Goal: Task Accomplishment & Management: Manage account settings

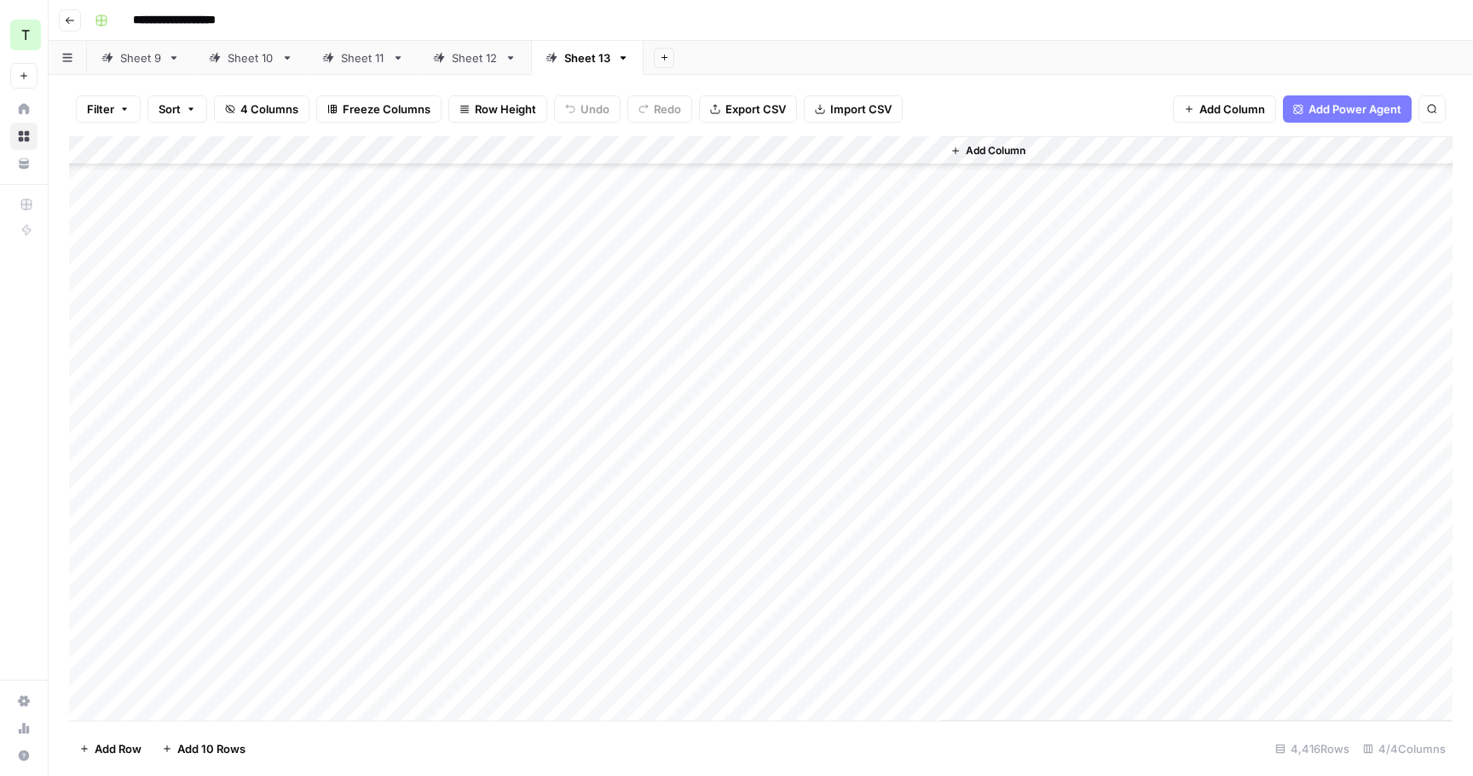
scroll to position [127444, 0]
click at [620, 59] on icon "button" at bounding box center [623, 57] width 6 height 3
click at [684, 147] on span "Delete Sheet" at bounding box center [688, 152] width 82 height 17
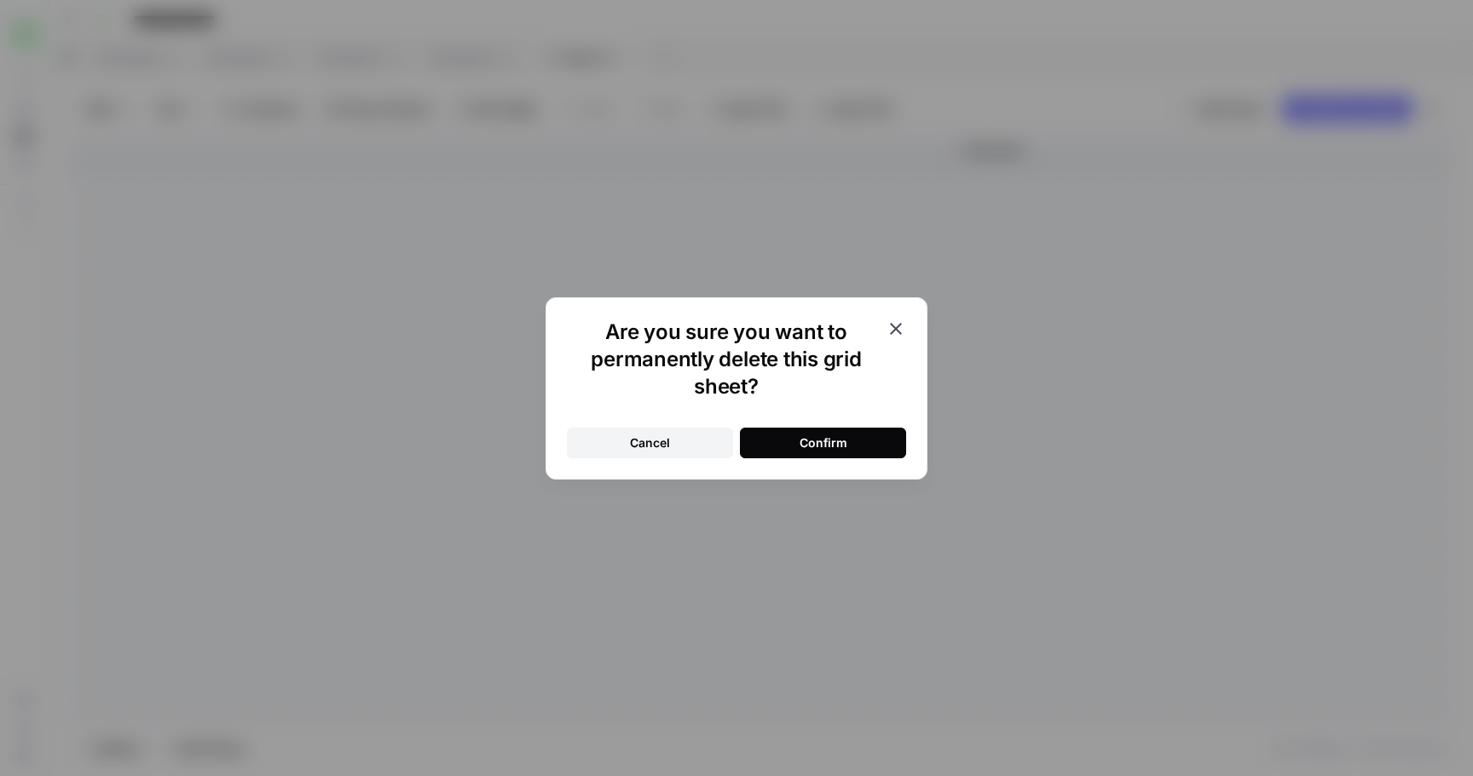
click at [721, 437] on button "Cancel" at bounding box center [650, 443] width 166 height 31
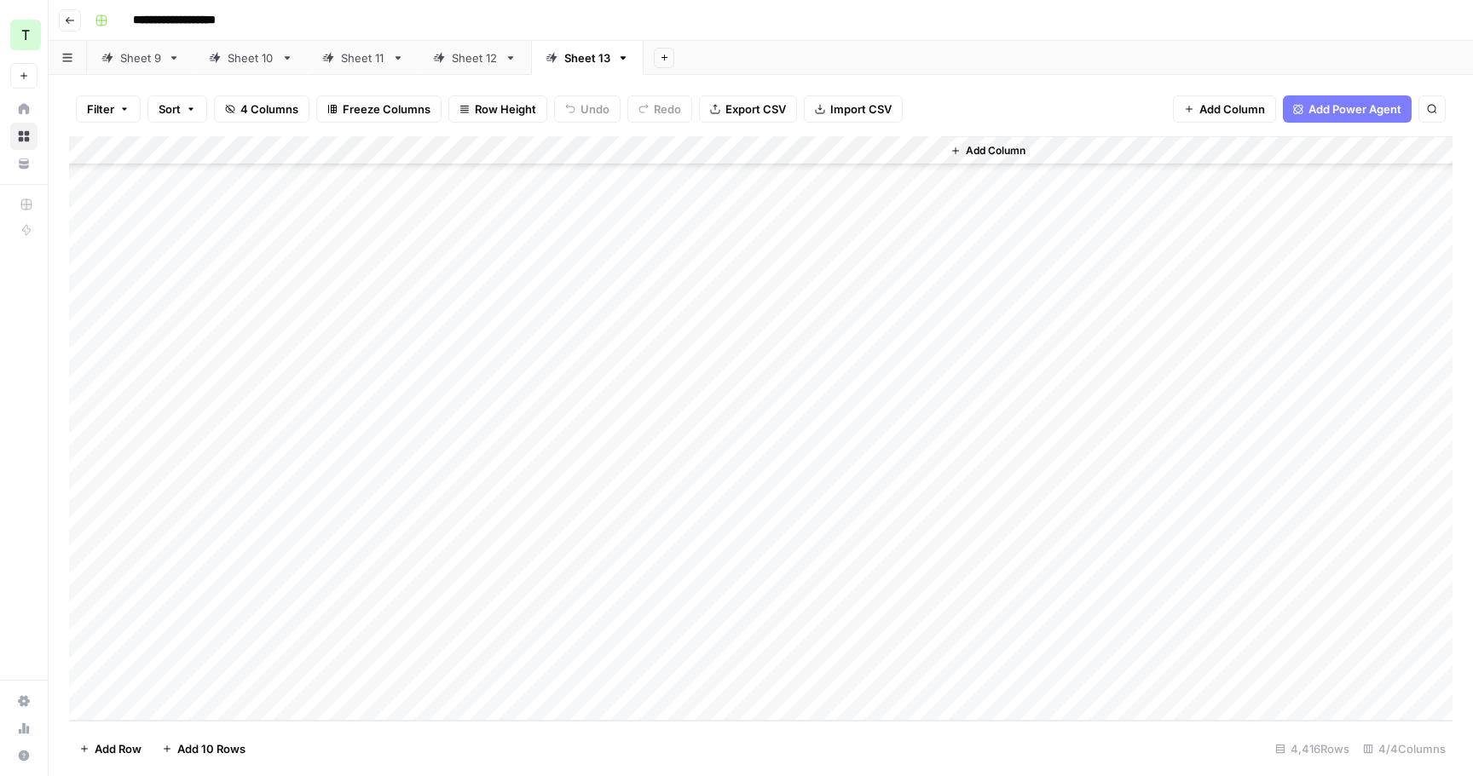
click at [510, 57] on icon at bounding box center [511, 58] width 12 height 12
click at [510, 57] on icon "button" at bounding box center [511, 58] width 12 height 12
click at [578, 141] on button "Delete Sheet" at bounding box center [570, 153] width 121 height 24
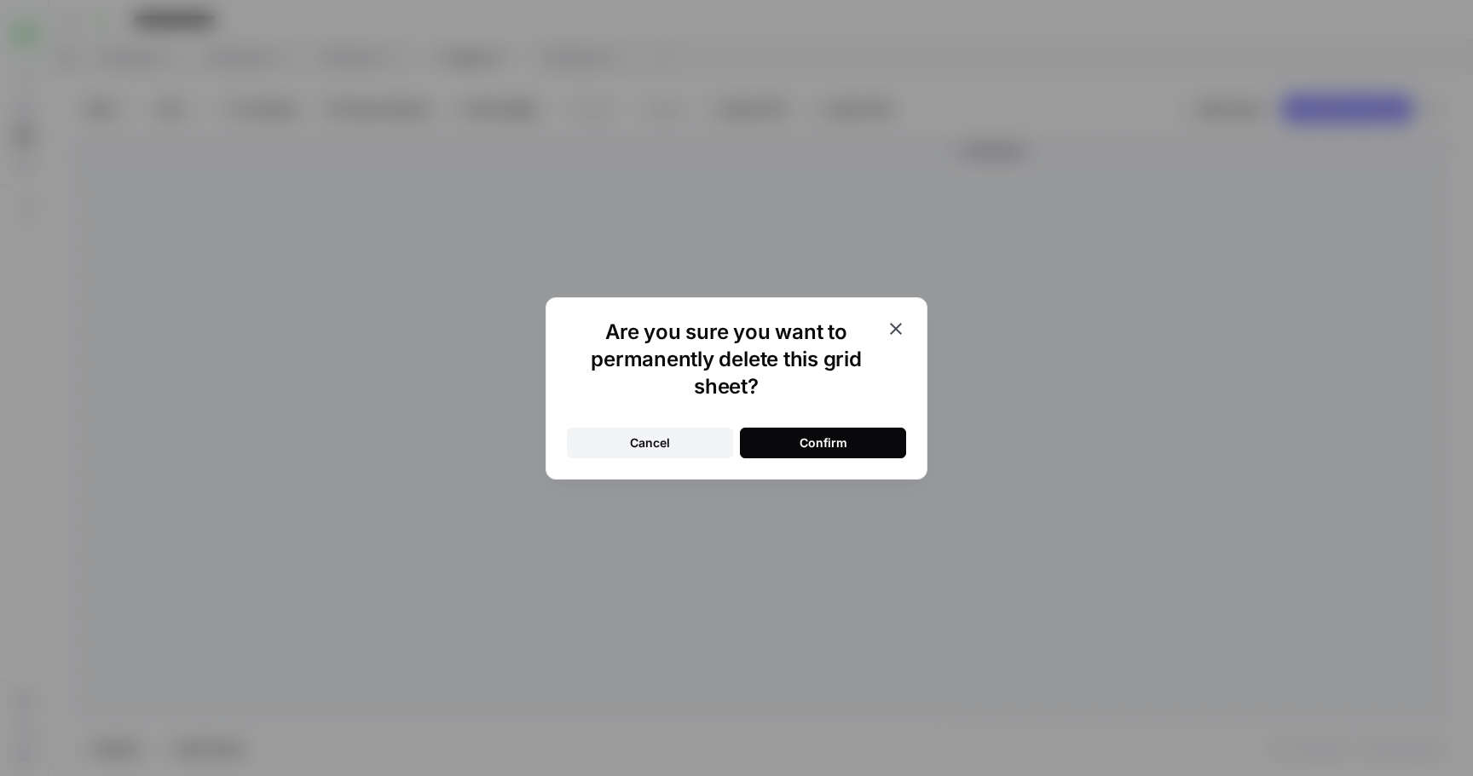
click at [841, 435] on div "Confirm" at bounding box center [823, 443] width 48 height 17
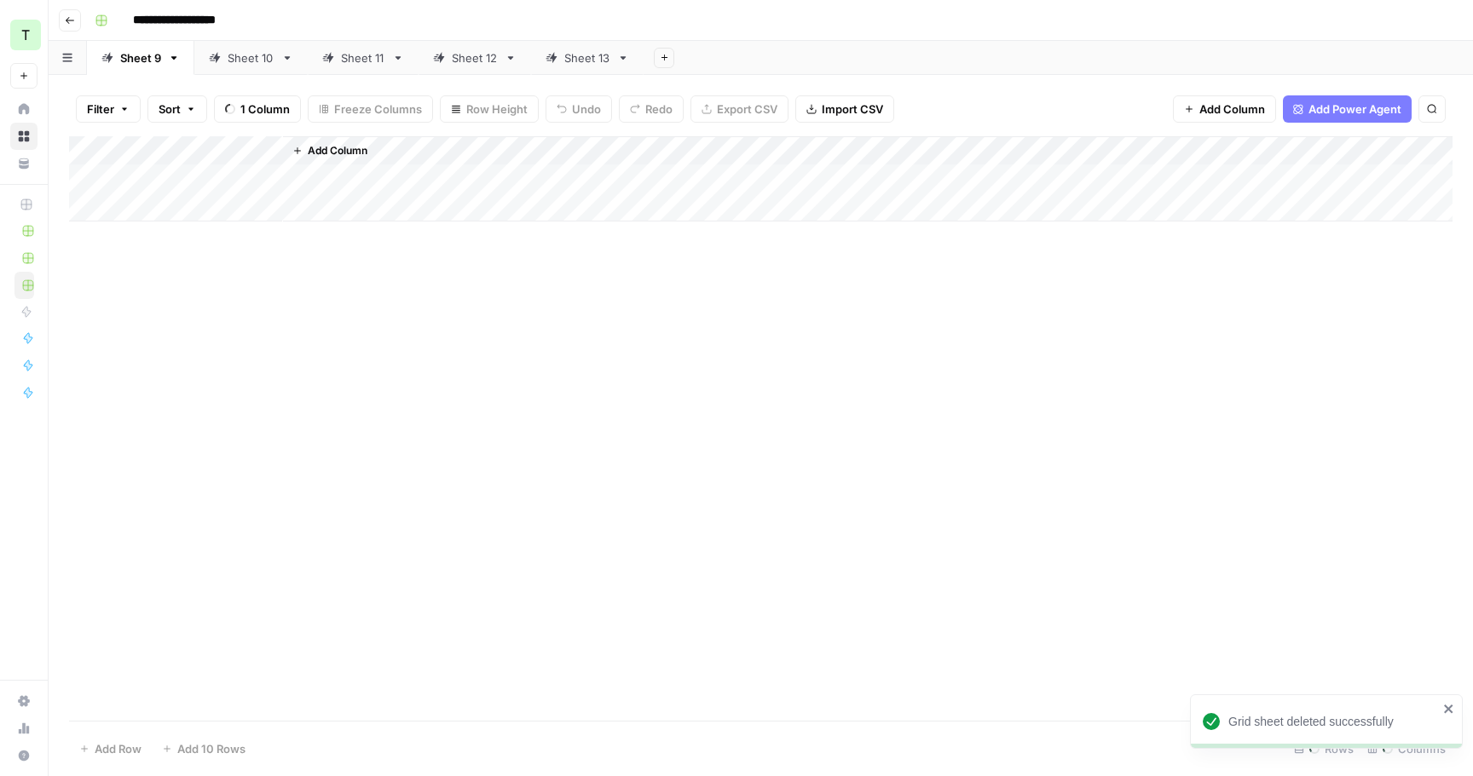
click at [175, 60] on icon "button" at bounding box center [174, 58] width 12 height 12
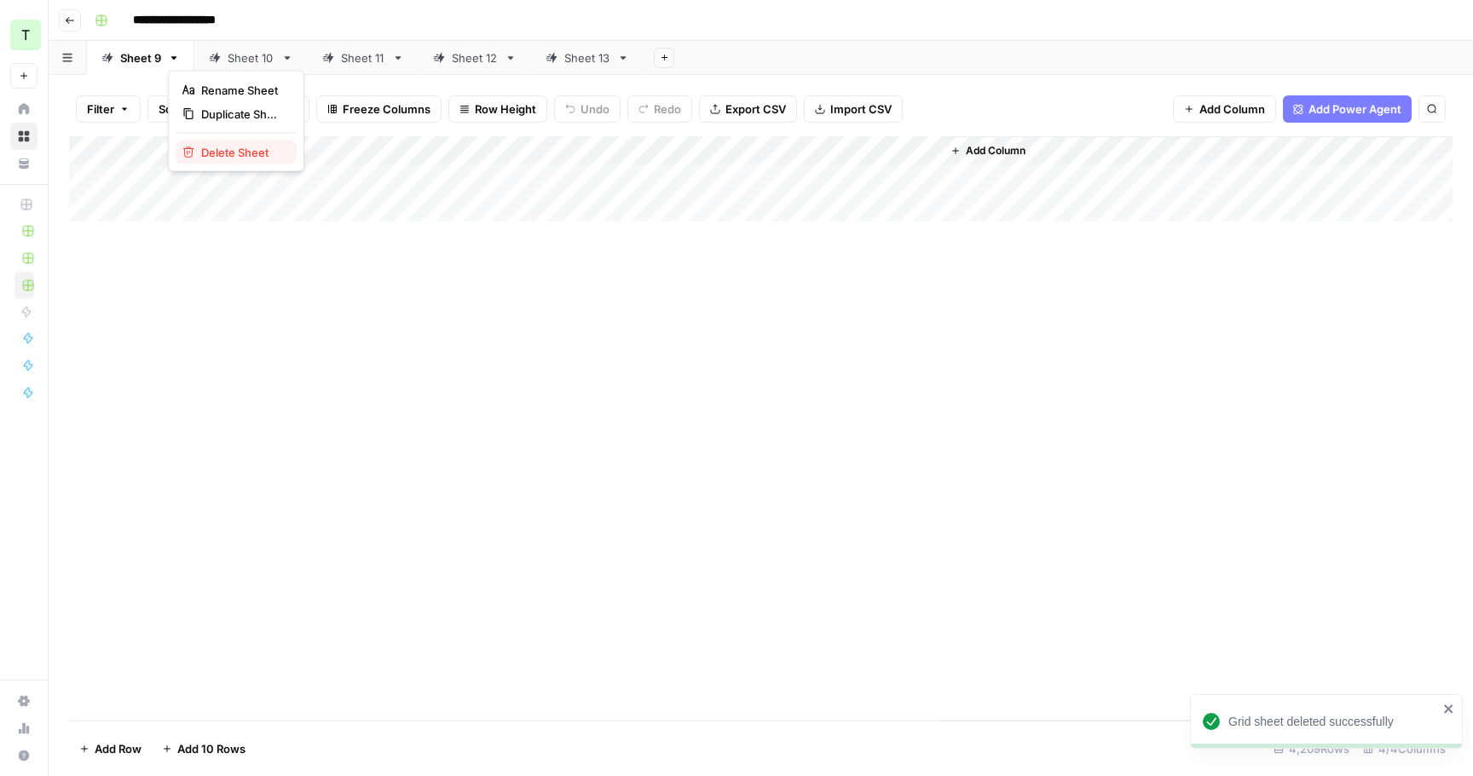
click at [227, 141] on button "Delete Sheet" at bounding box center [236, 153] width 121 height 24
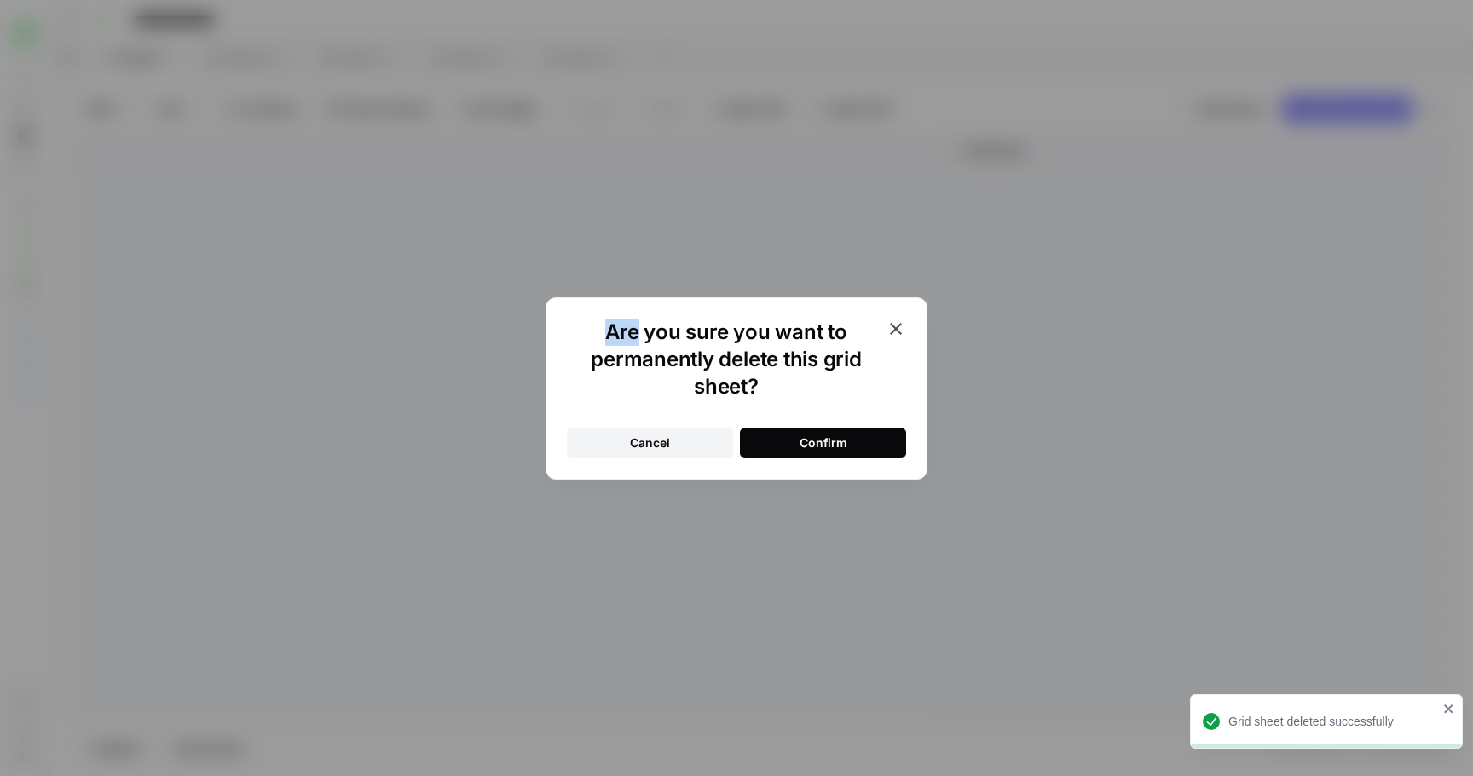
click at [227, 141] on div "Are you sure you want to permanently delete this grid sheet? Cancel Confirm" at bounding box center [736, 388] width 1473 height 776
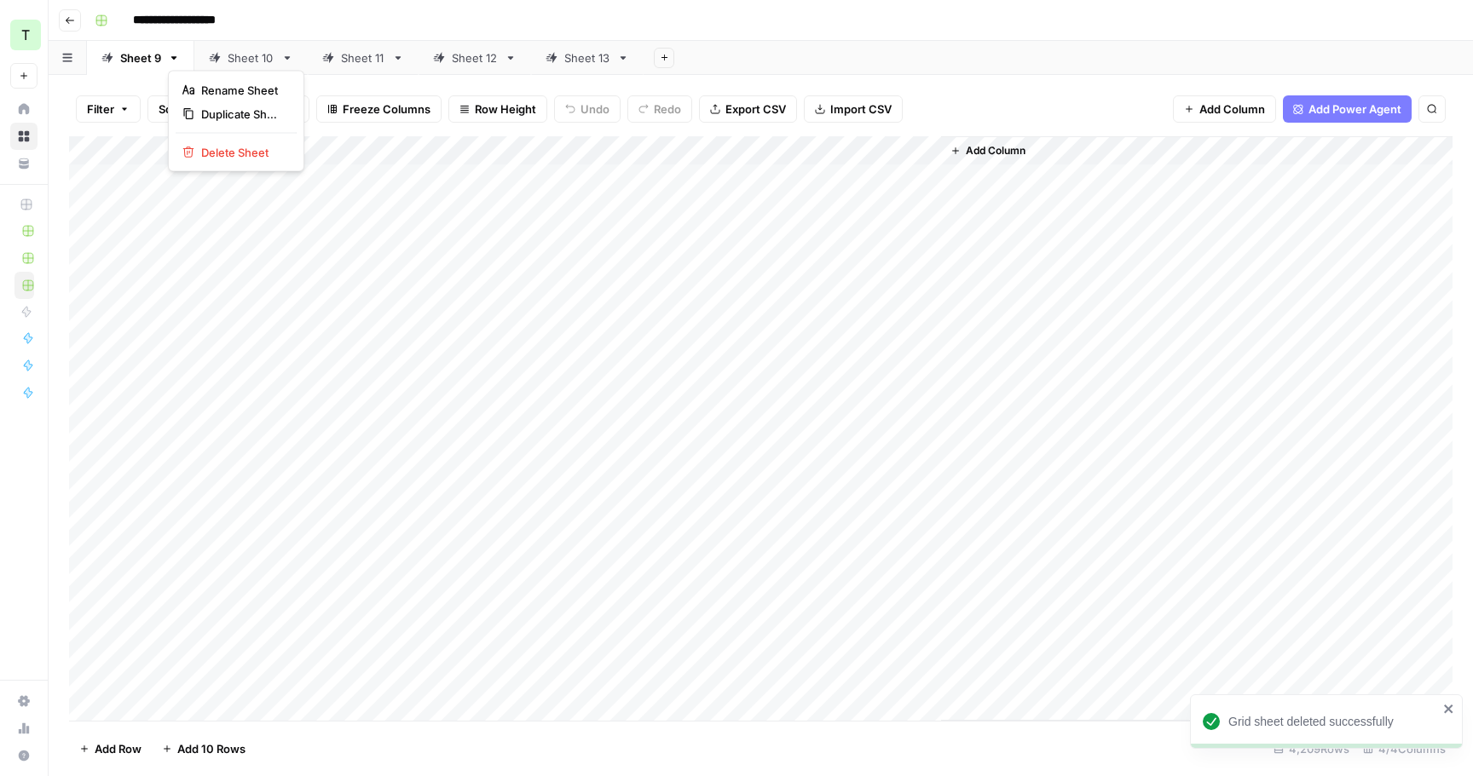
click at [172, 57] on icon "button" at bounding box center [174, 57] width 6 height 3
click at [240, 149] on span "Delete Sheet" at bounding box center [242, 152] width 82 height 17
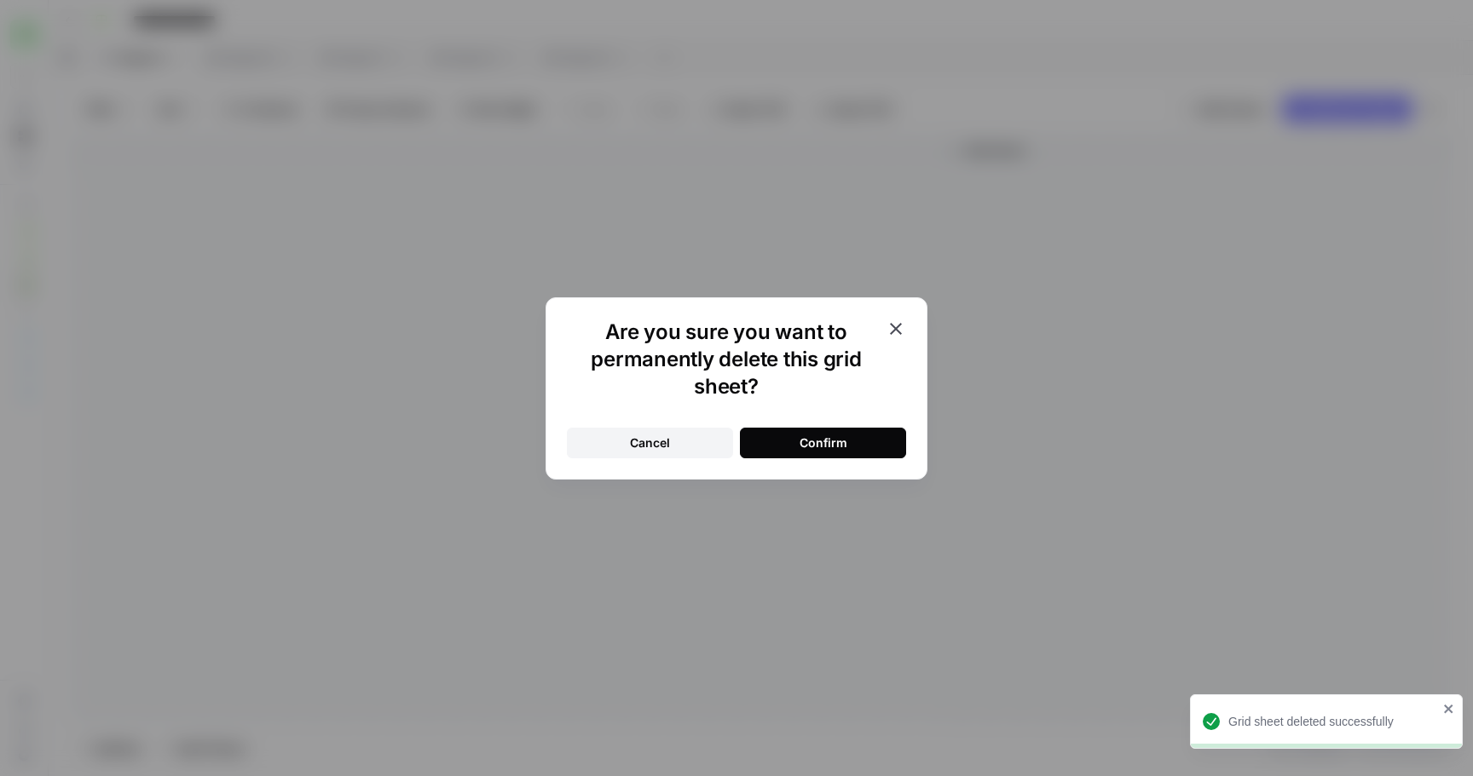
click at [822, 432] on button "Confirm" at bounding box center [823, 443] width 166 height 31
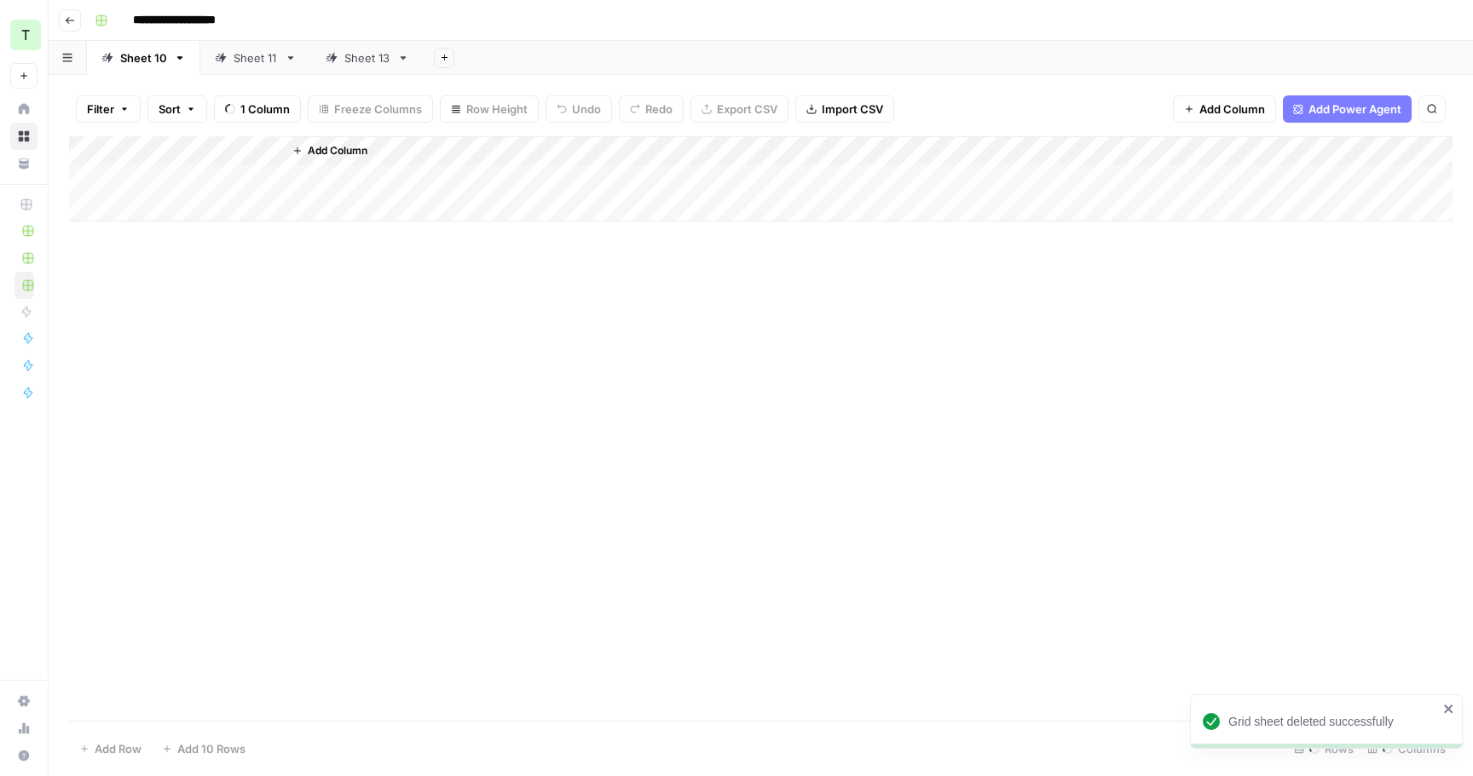
click at [178, 56] on icon "button" at bounding box center [180, 57] width 6 height 3
click at [235, 149] on span "Delete Sheet" at bounding box center [247, 152] width 82 height 17
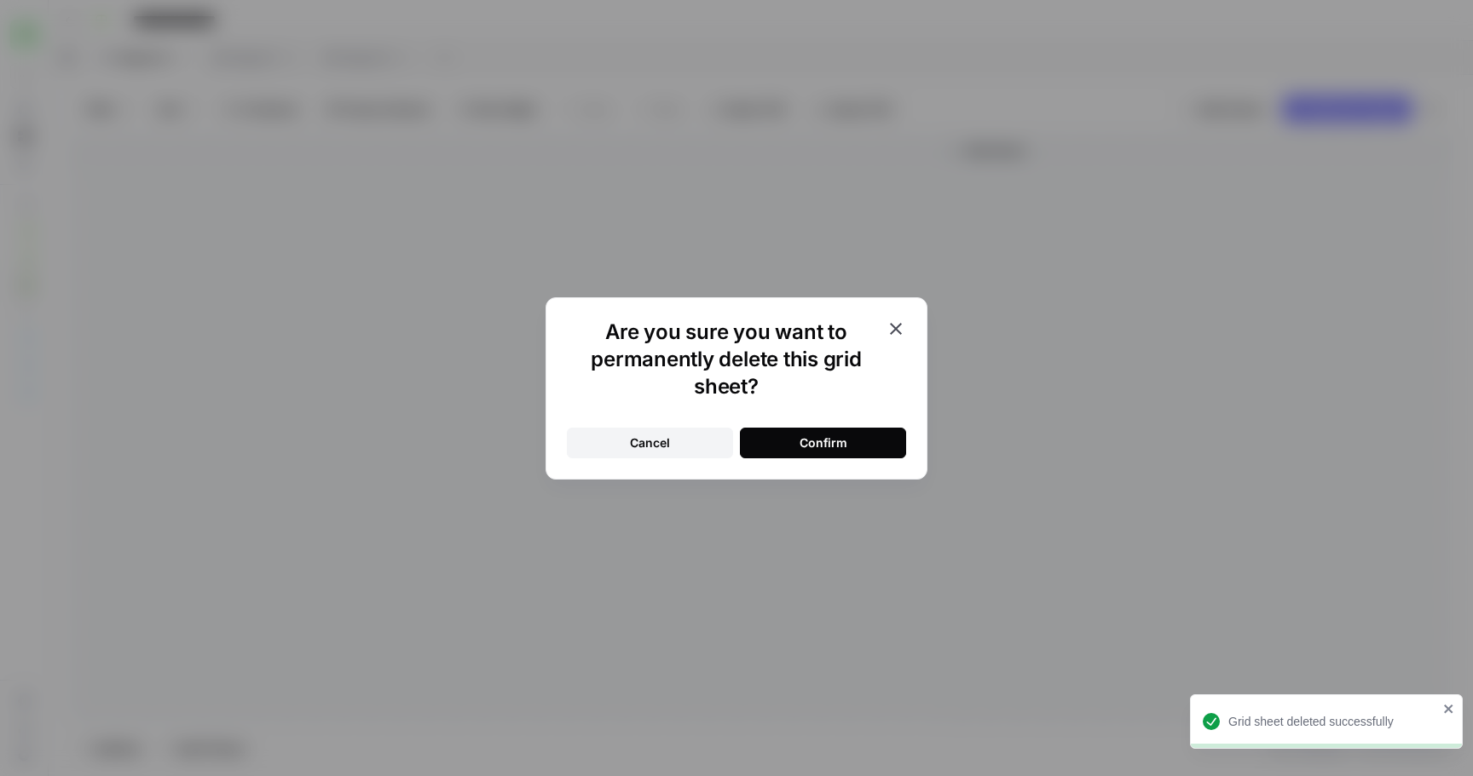
click at [799, 447] on div "Confirm" at bounding box center [823, 443] width 48 height 17
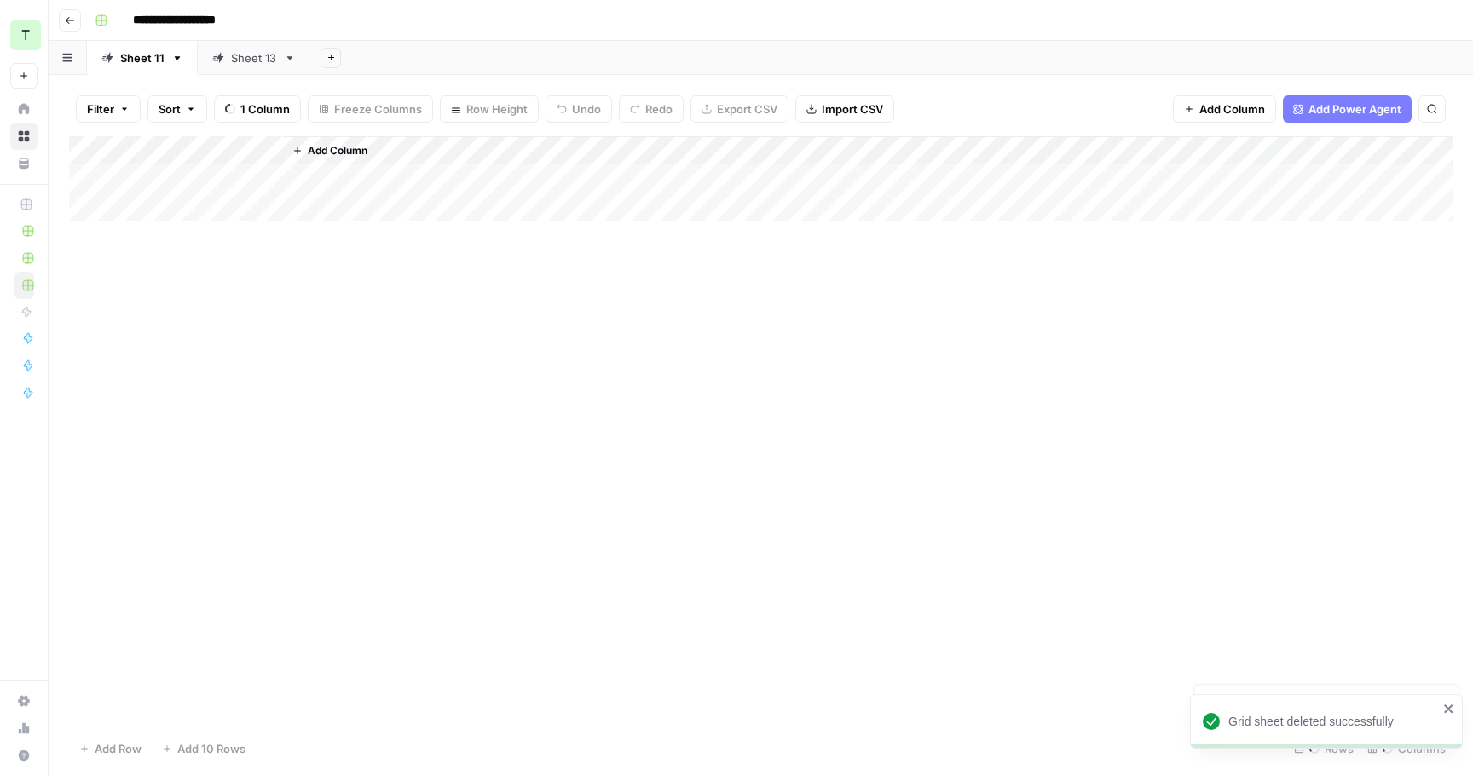
click at [172, 61] on icon "button" at bounding box center [177, 58] width 12 height 12
click at [251, 153] on span "Delete Sheet" at bounding box center [245, 152] width 82 height 17
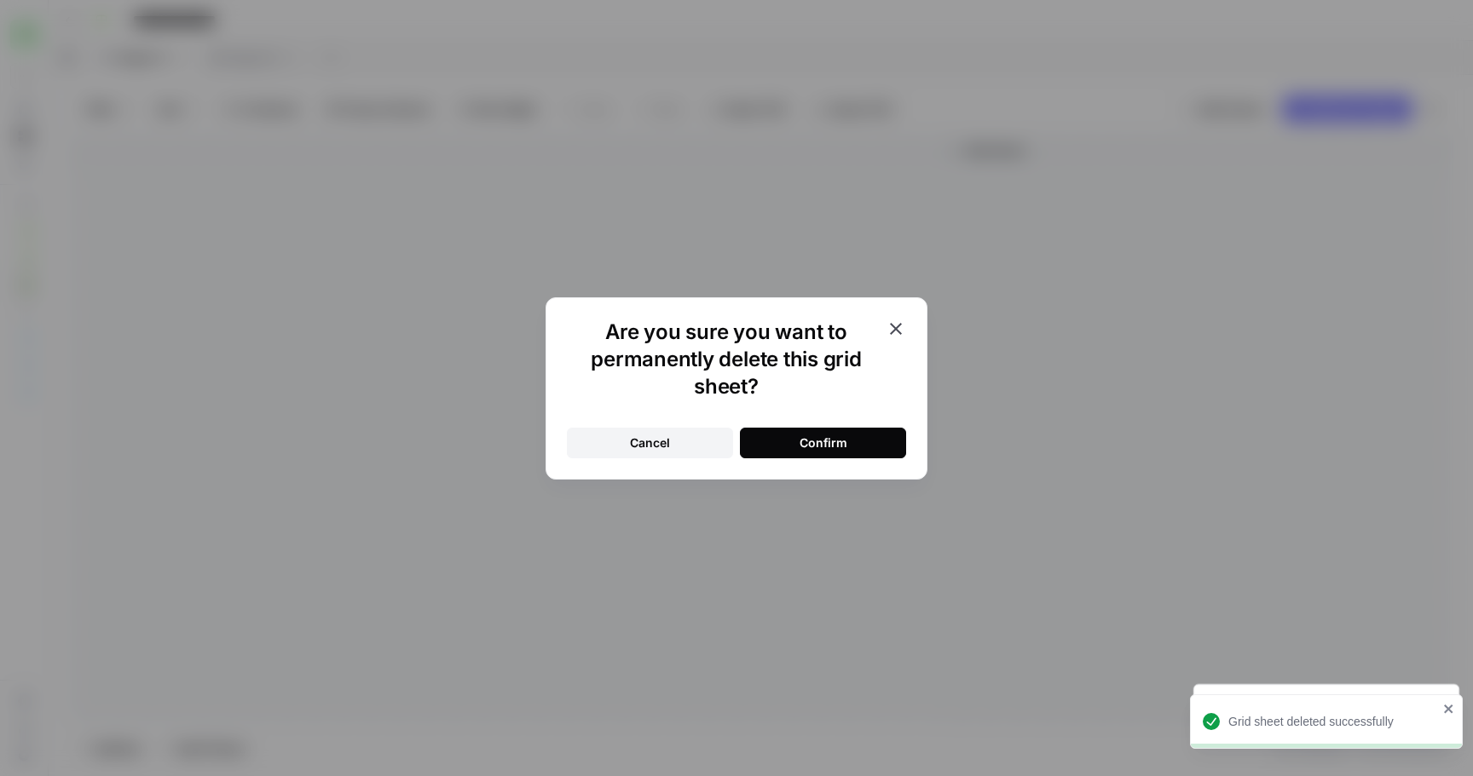
click at [812, 431] on button "Confirm" at bounding box center [823, 443] width 166 height 31
